Goal: Task Accomplishment & Management: Use online tool/utility

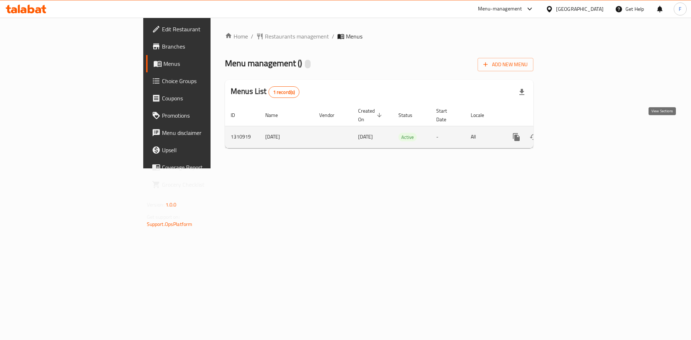
click at [572, 133] on icon "enhanced table" at bounding box center [568, 137] width 9 height 9
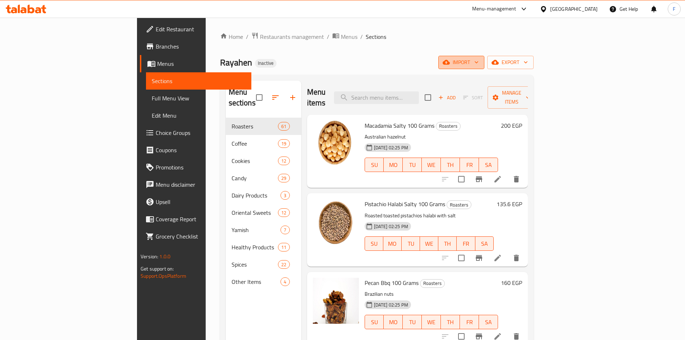
click at [479, 60] on span "import" at bounding box center [461, 62] width 35 height 9
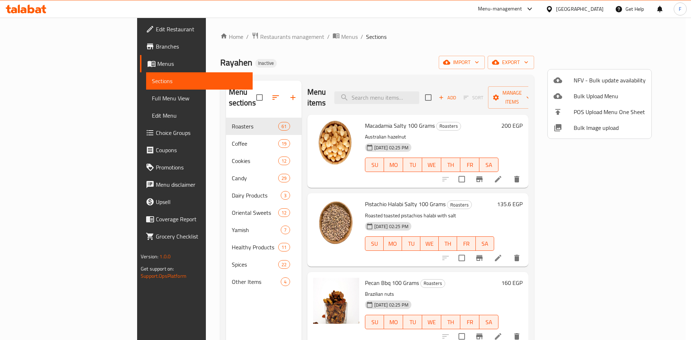
click at [479, 29] on div at bounding box center [345, 170] width 691 height 340
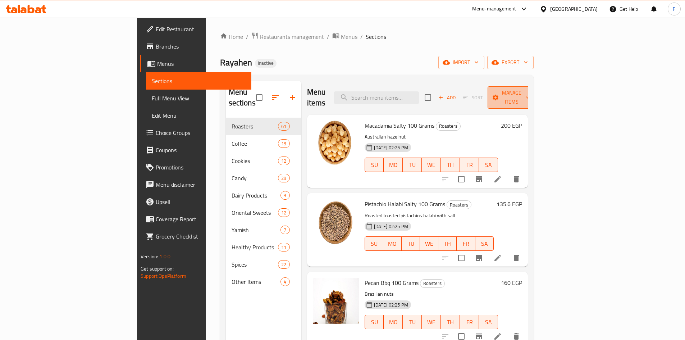
click at [530, 91] on span "Manage items" at bounding box center [511, 97] width 37 height 18
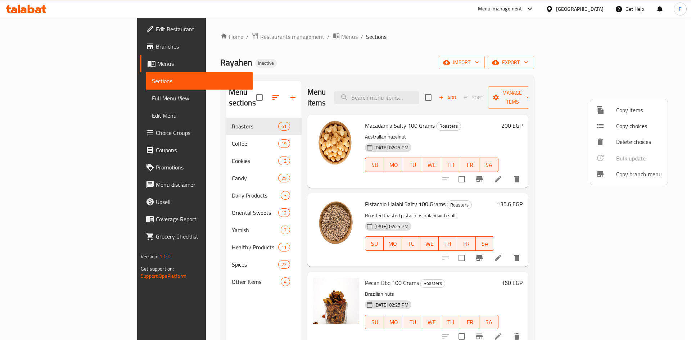
click at [626, 176] on span "Copy branch menu" at bounding box center [639, 174] width 46 height 9
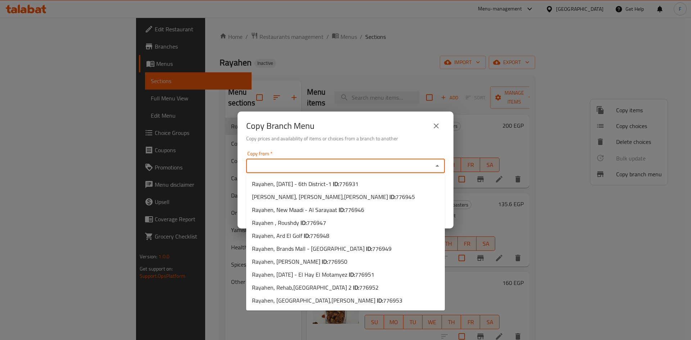
click at [341, 166] on input "Copy from   *" at bounding box center [339, 166] width 182 height 10
click at [339, 187] on b "ID:" at bounding box center [336, 183] width 6 height 11
type input "Rayahen, [DATE] - 6th District-1"
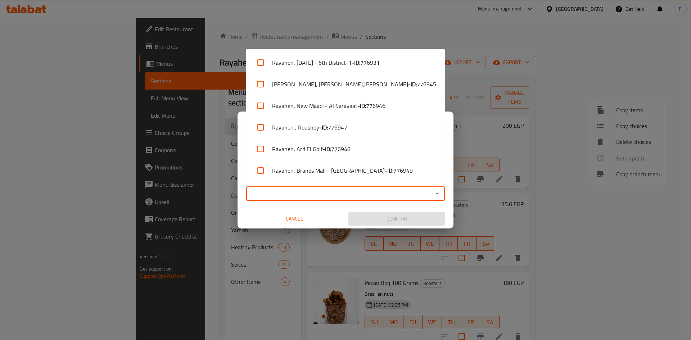
click at [307, 195] on input "Copy to   *" at bounding box center [339, 193] width 182 height 10
paste input "Rayahen, Ard El Golf"
type input "Rayahen, Ard El Golf"
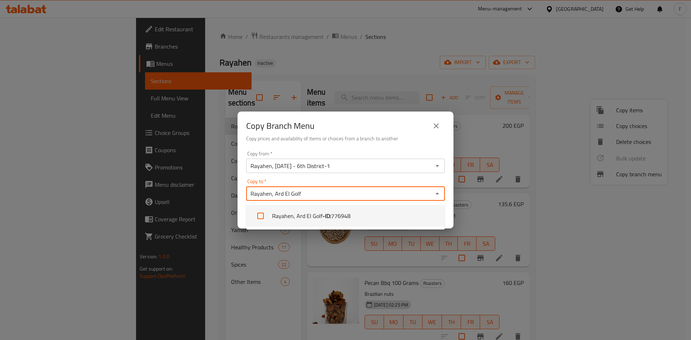
click at [322, 220] on b "- ID:" at bounding box center [326, 215] width 9 height 9
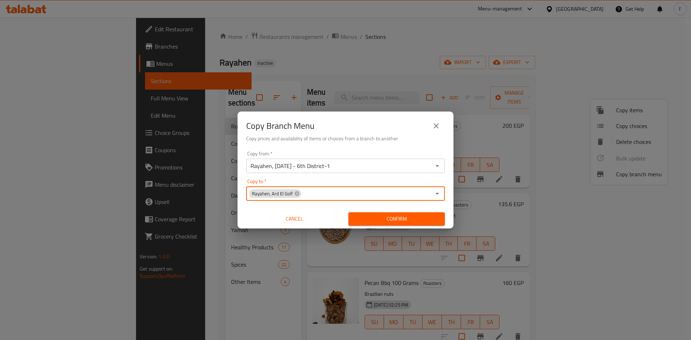
click at [331, 197] on input "Copy to   *" at bounding box center [366, 193] width 129 height 10
paste input "Rayahen, Ard El Golf"
type input "Rayahen, Ard El Golf"
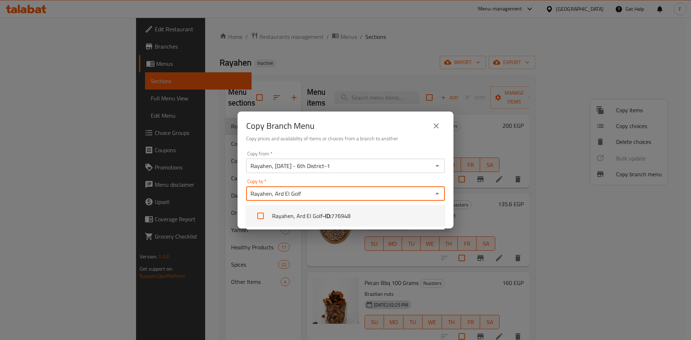
click at [336, 214] on span "776948" at bounding box center [340, 215] width 19 height 9
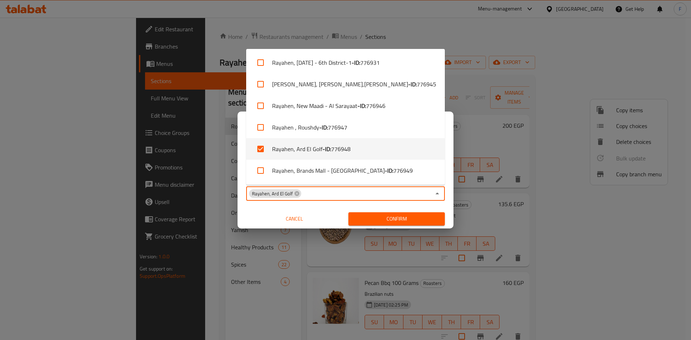
click at [402, 206] on div "Copy from   * [GEOGRAPHIC_DATA], [DATE] - 6th District-1 Copy from * Copy to   …" at bounding box center [345, 188] width 216 height 80
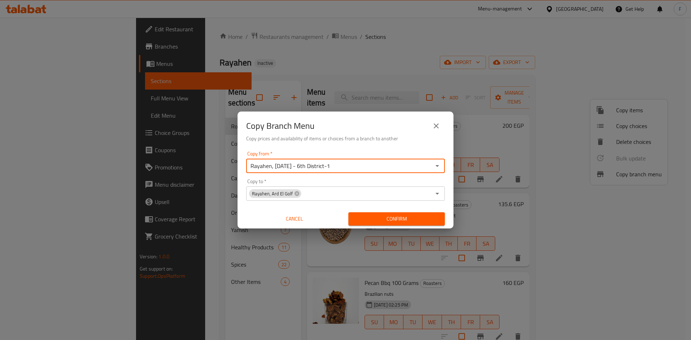
click at [359, 167] on input "Rayahen, [DATE] - 6th District-1" at bounding box center [339, 166] width 182 height 10
click at [368, 164] on input "Rayahen, [DATE] - 6th District-1" at bounding box center [339, 166] width 182 height 10
click at [439, 166] on icon "Open" at bounding box center [437, 165] width 9 height 9
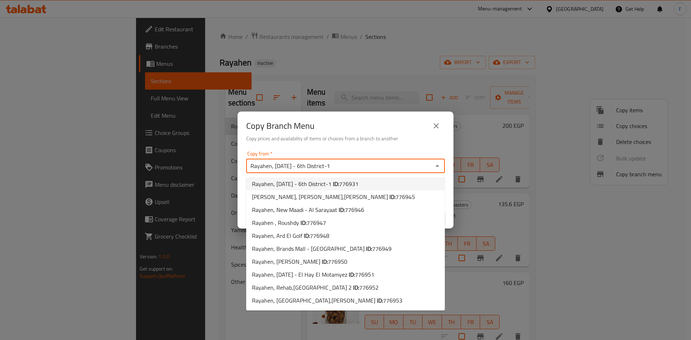
click at [388, 184] on li "Rayahen, [DATE] - 6th District-1 ID: 776931" at bounding box center [345, 183] width 199 height 13
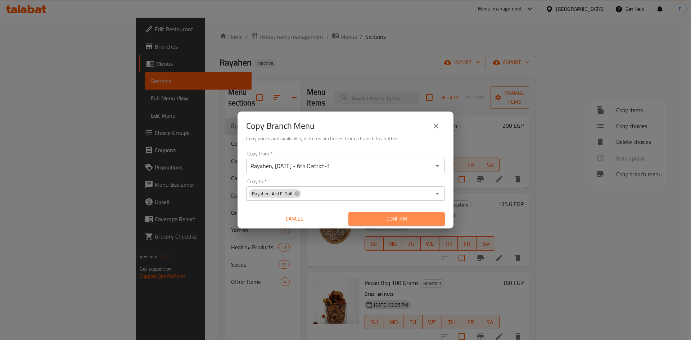
click at [410, 217] on span "Confirm" at bounding box center [396, 218] width 85 height 9
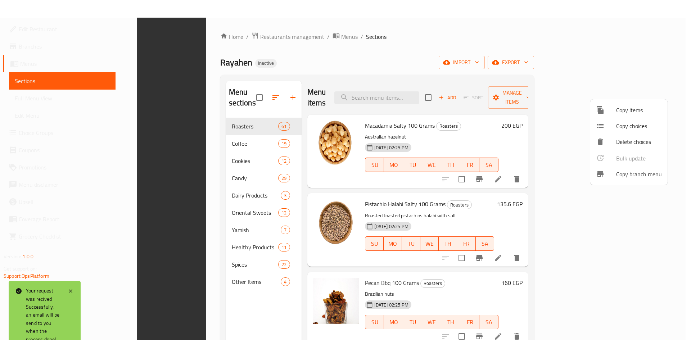
scroll to position [101, 0]
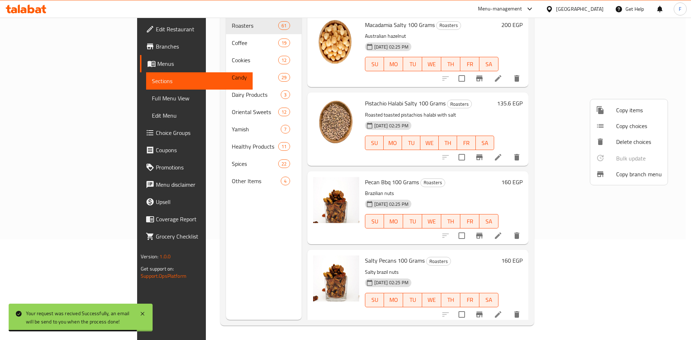
click at [35, 46] on div at bounding box center [345, 170] width 691 height 340
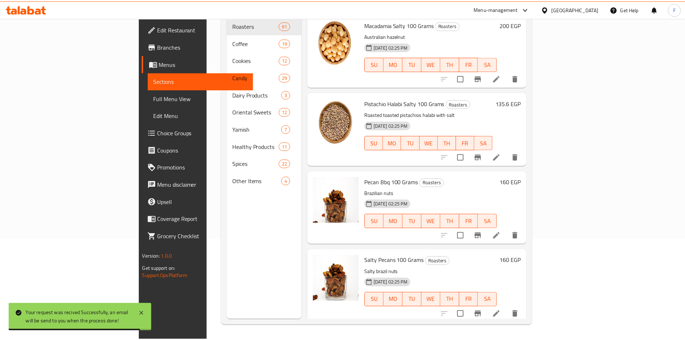
scroll to position [0, 0]
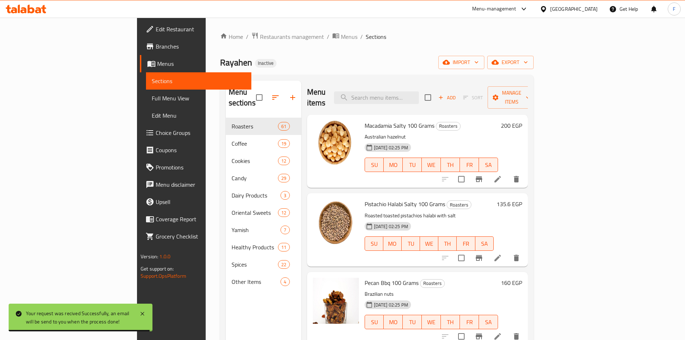
click at [156, 46] on span "Branches" at bounding box center [201, 46] width 90 height 9
